Goal: Transaction & Acquisition: Purchase product/service

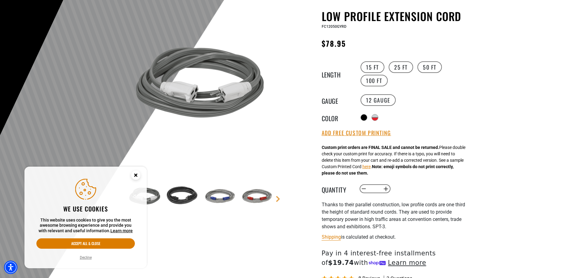
scroll to position [61, 0]
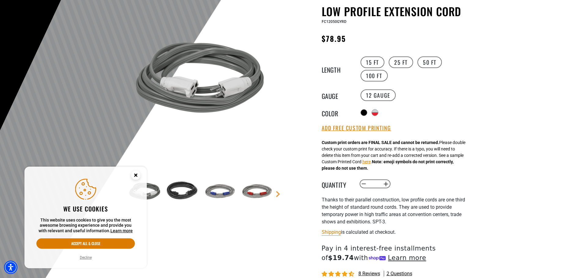
click at [151, 193] on img at bounding box center [144, 191] width 35 height 35
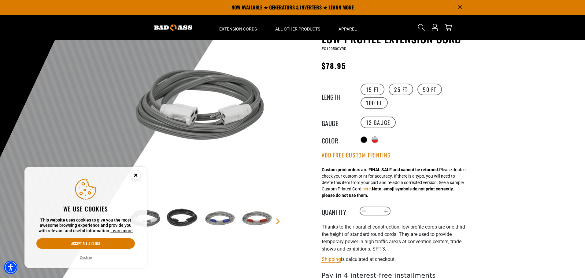
scroll to position [31, 0]
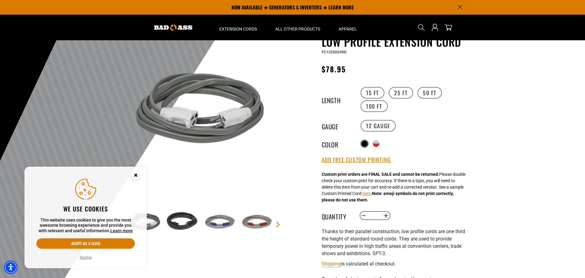
click at [361, 143] on div at bounding box center [364, 144] width 6 height 6
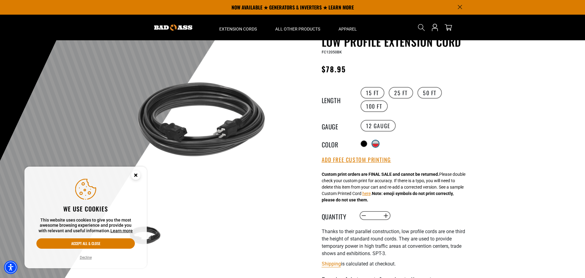
click at [376, 144] on div at bounding box center [375, 145] width 6 height 3
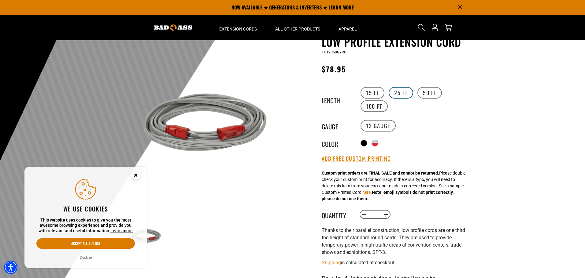
click at [398, 94] on label "25 FT" at bounding box center [400, 93] width 24 height 12
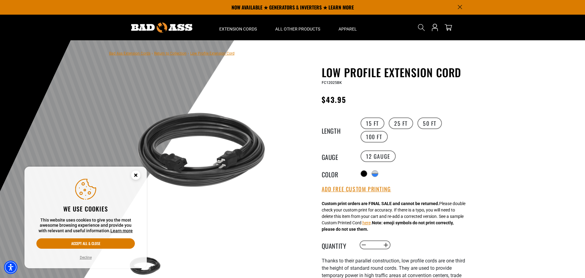
click at [377, 177] on div "products.product.variant_sold_out_or_unavailable products.product.variant_sold_…" at bounding box center [415, 174] width 112 height 10
click at [377, 176] on div "products.product.variant_sold_out_or_unavailable" at bounding box center [375, 175] width 6 height 3
